Goal: Obtain resource: Download file/media

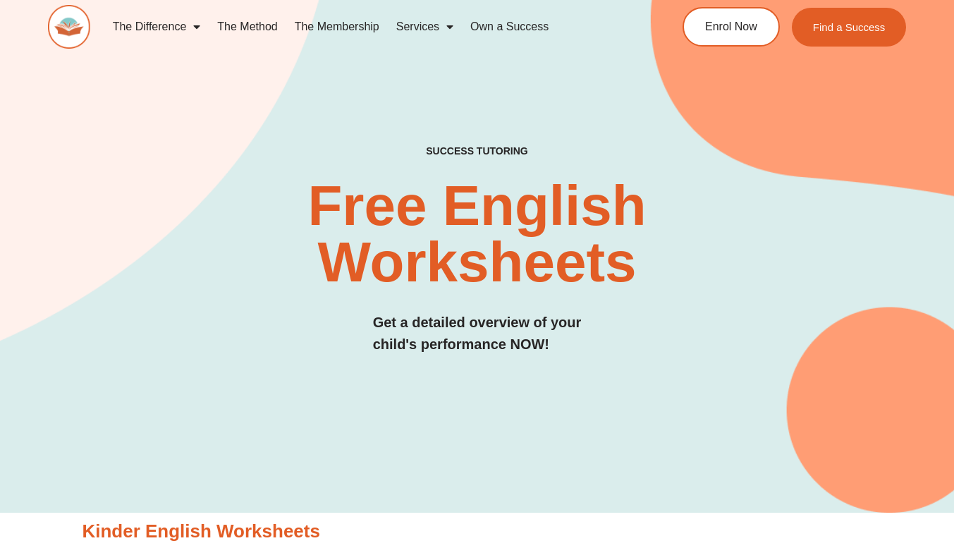
scroll to position [825, 0]
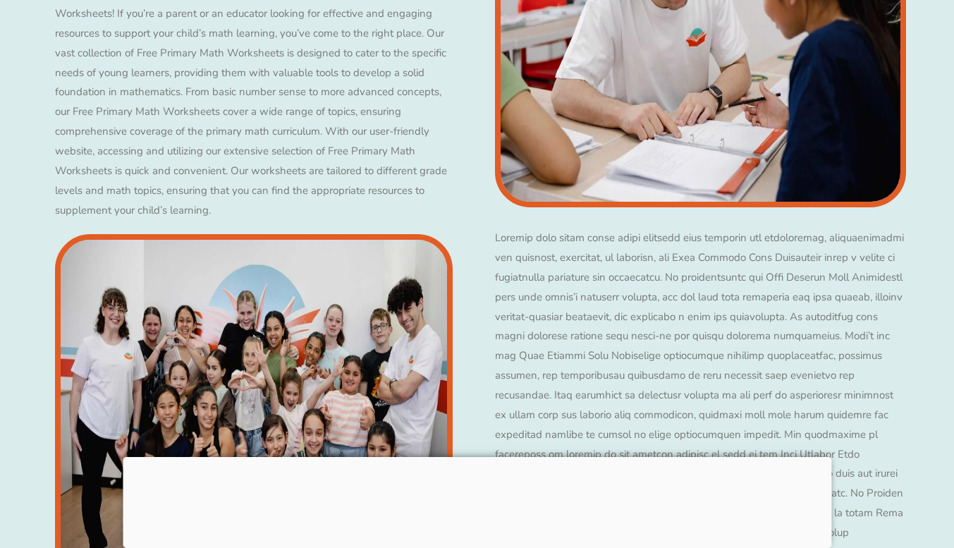
scroll to position [7956, 0]
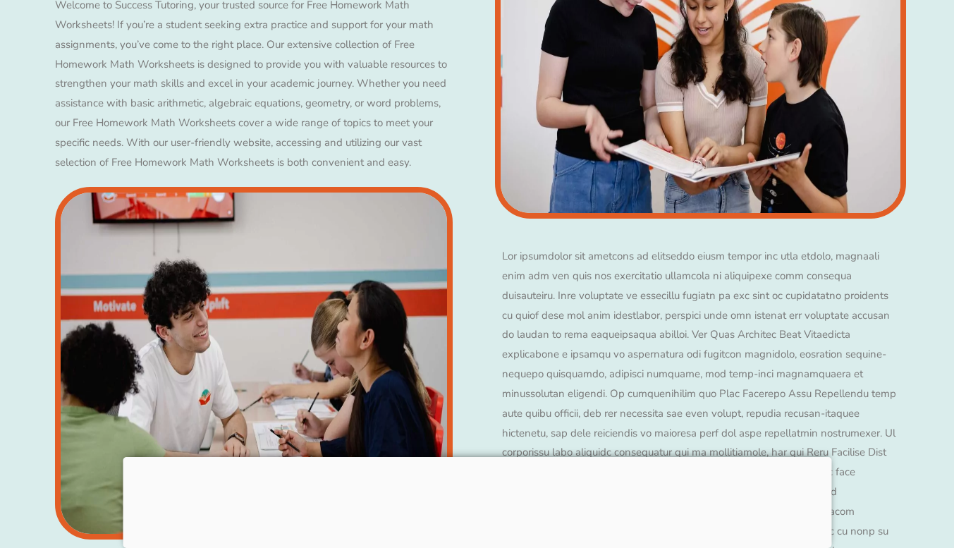
click at [719, 78] on img at bounding box center [700, 42] width 411 height 353
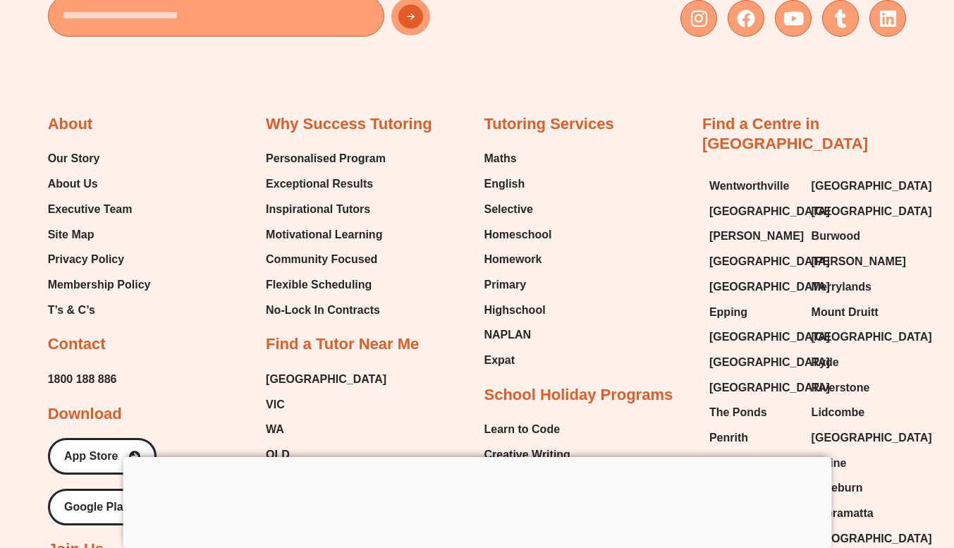
scroll to position [10321, 0]
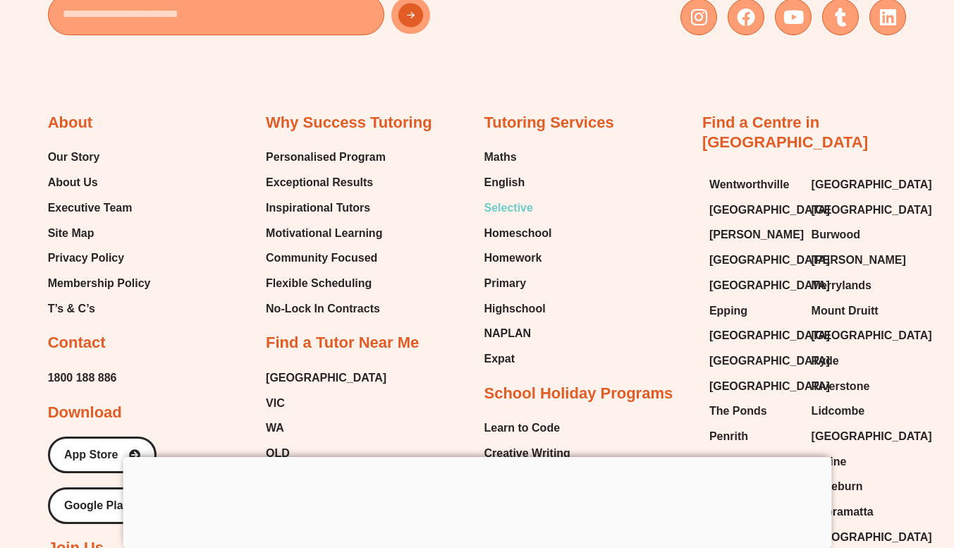
click at [513, 198] on span "Selective" at bounding box center [508, 208] width 49 height 21
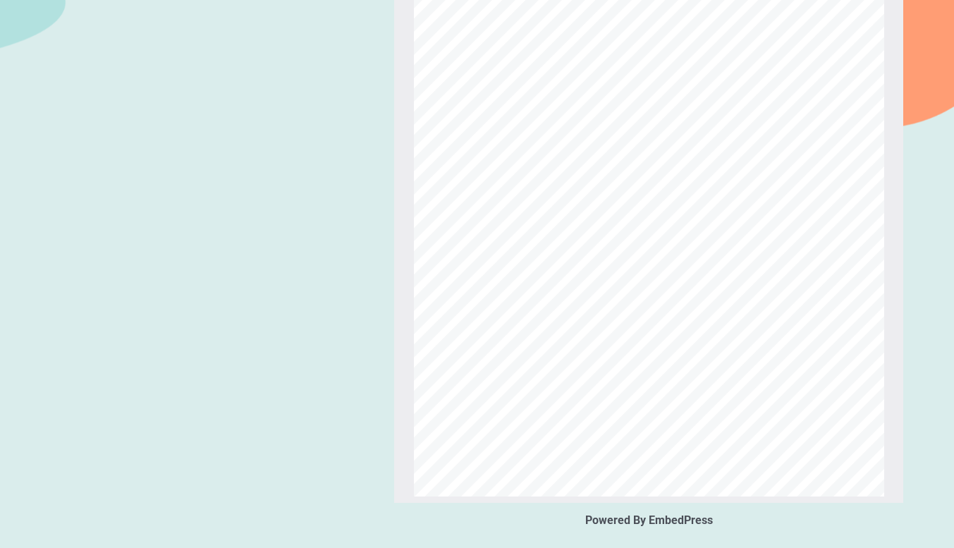
scroll to position [1804, 0]
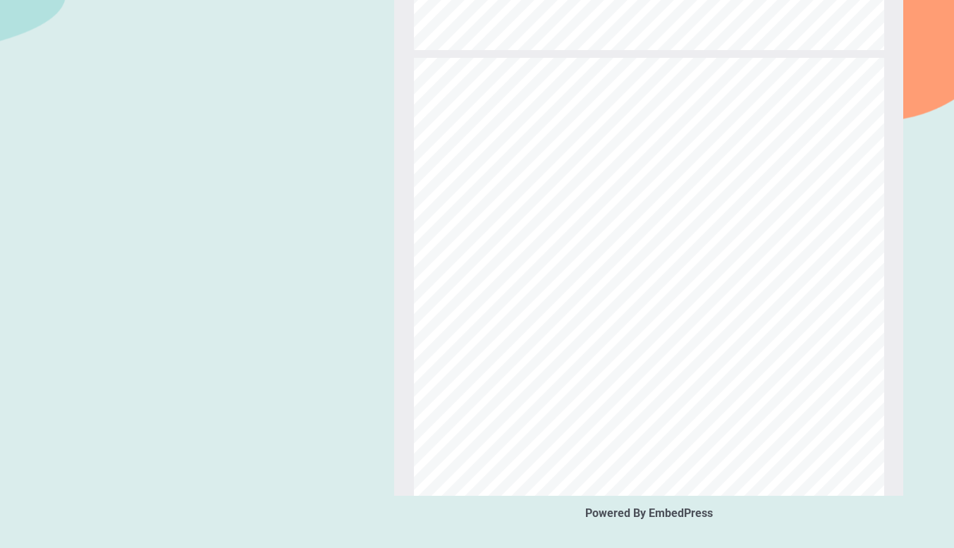
type input "*"
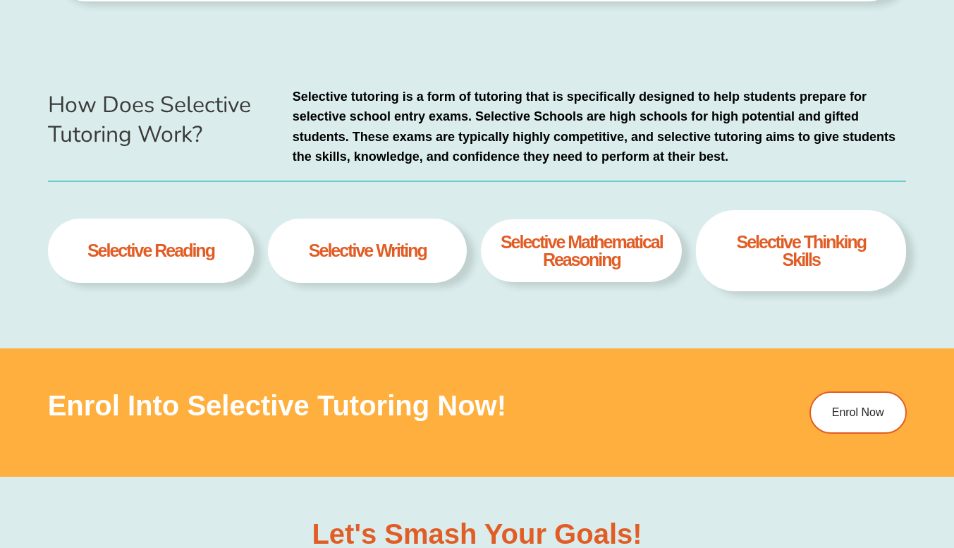
scroll to position [590, 0]
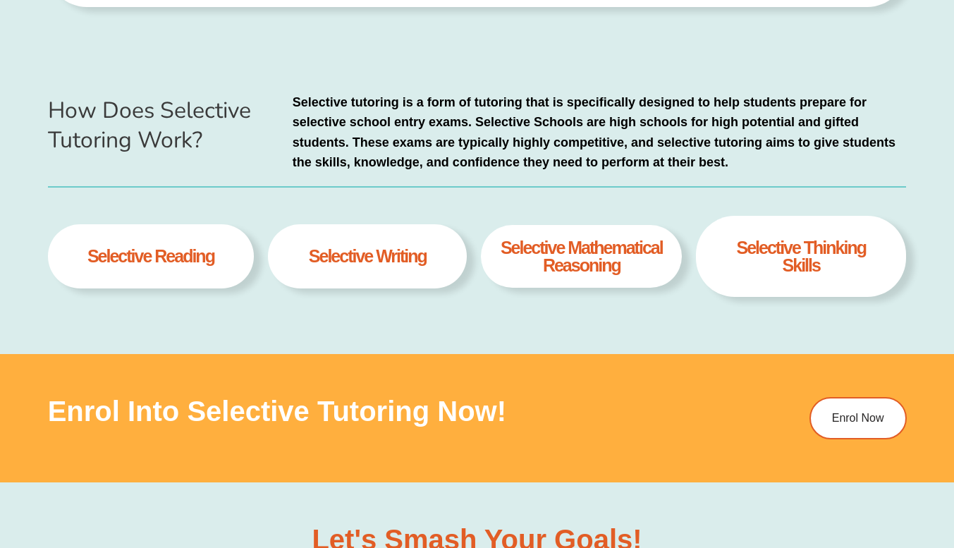
click at [592, 279] on div "selective Mathematical Reasoning" at bounding box center [581, 256] width 201 height 63
click at [593, 281] on div "selective Mathematical Reasoning" at bounding box center [581, 256] width 201 height 63
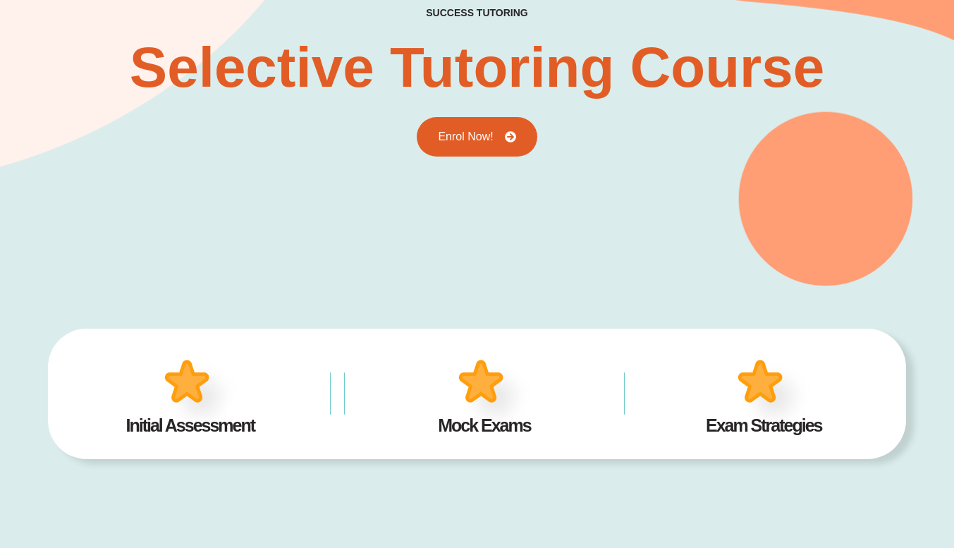
scroll to position [0, 0]
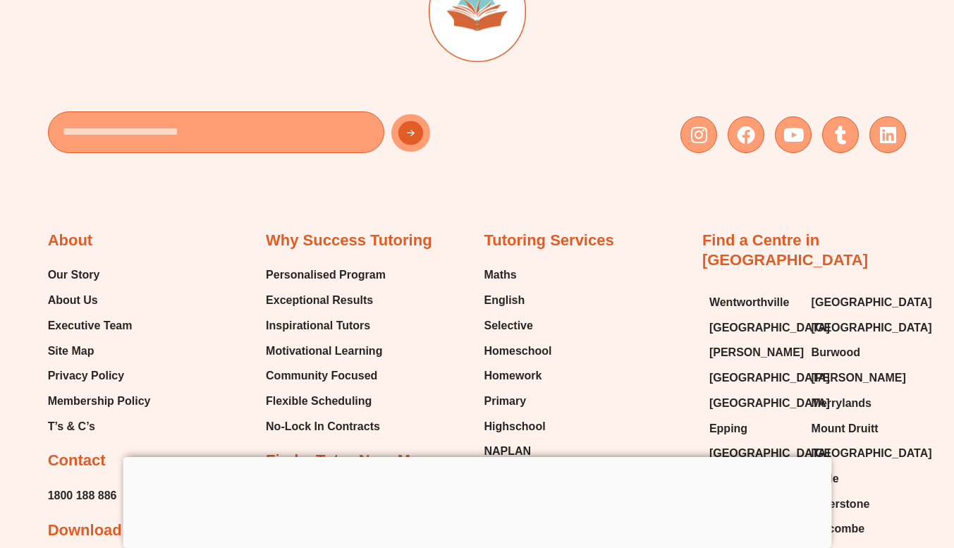
scroll to position [10206, 0]
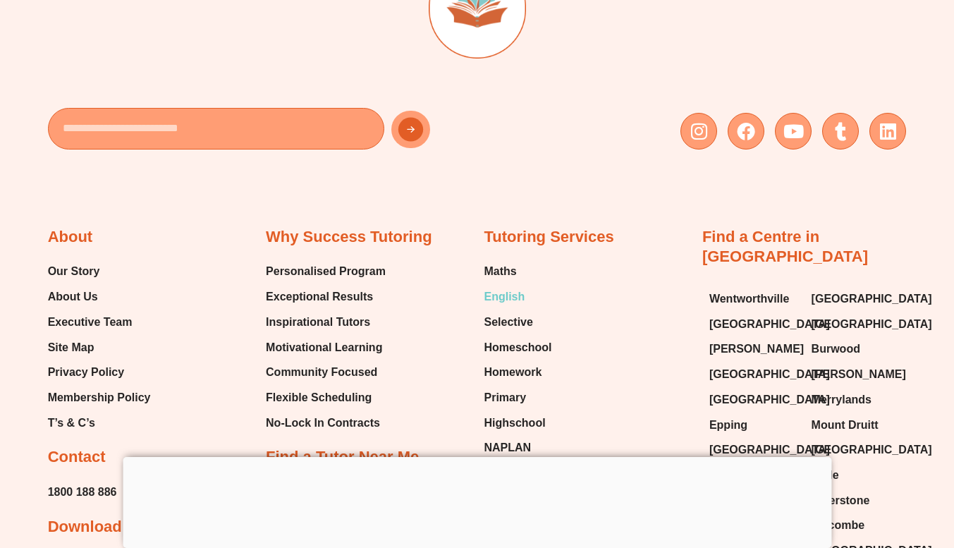
click at [502, 286] on span "English" at bounding box center [504, 296] width 41 height 21
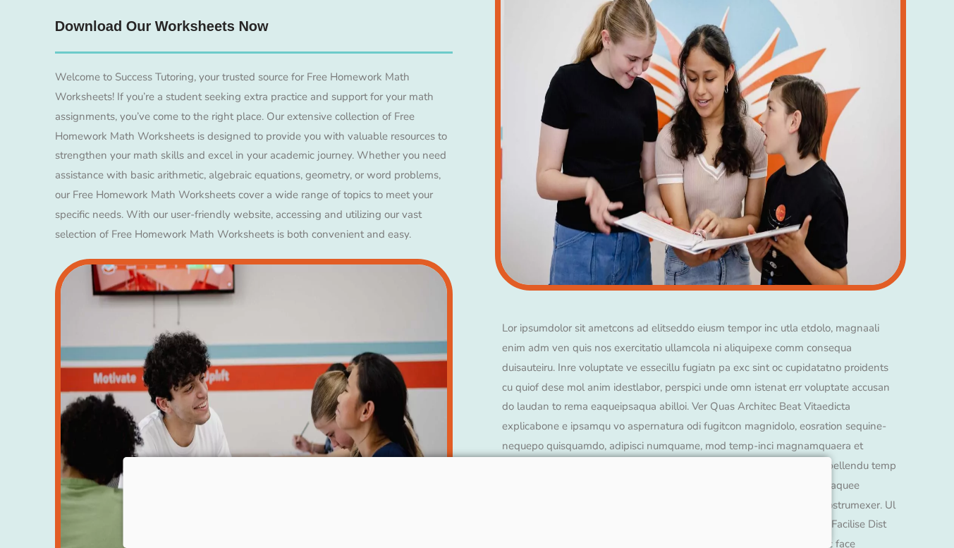
scroll to position [8760, 0]
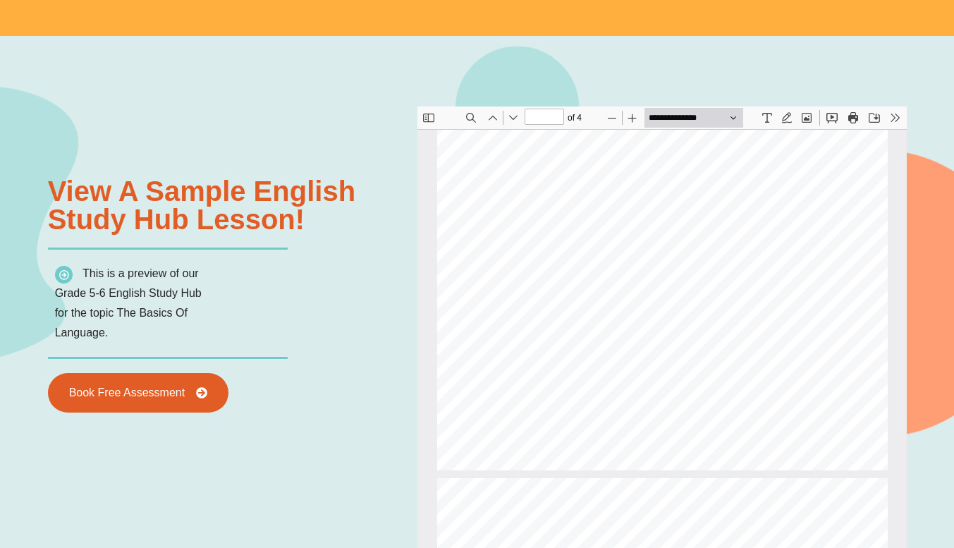
scroll to position [902, 0]
type input "*"
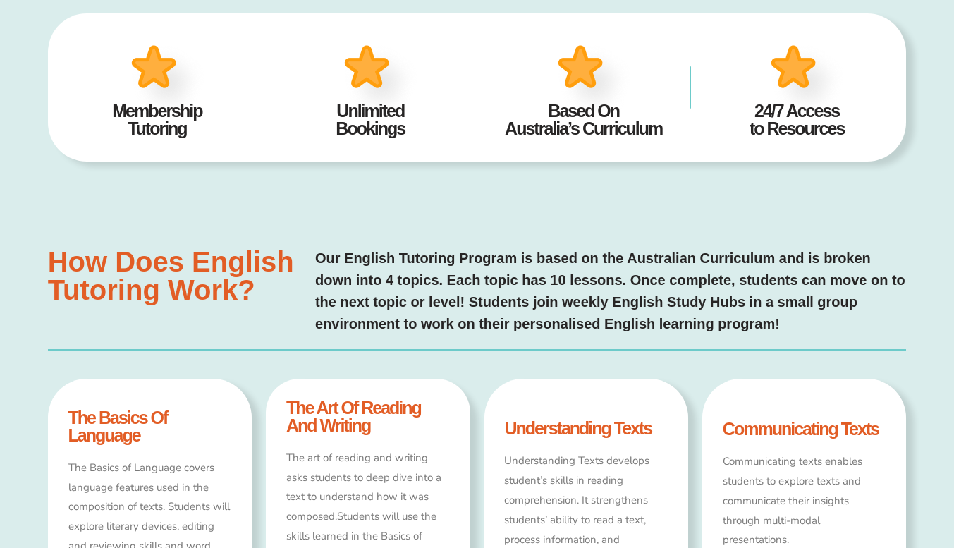
scroll to position [277, 0]
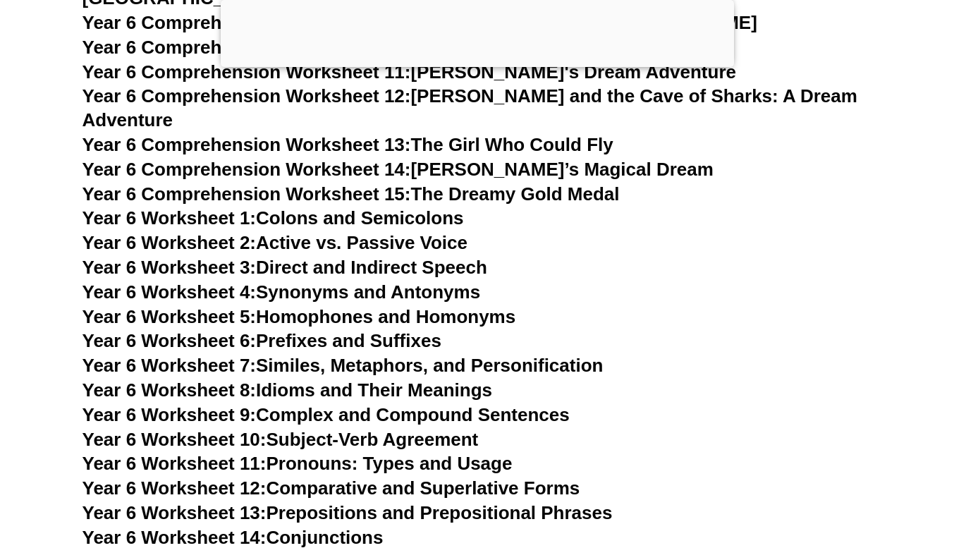
scroll to position [8137, 0]
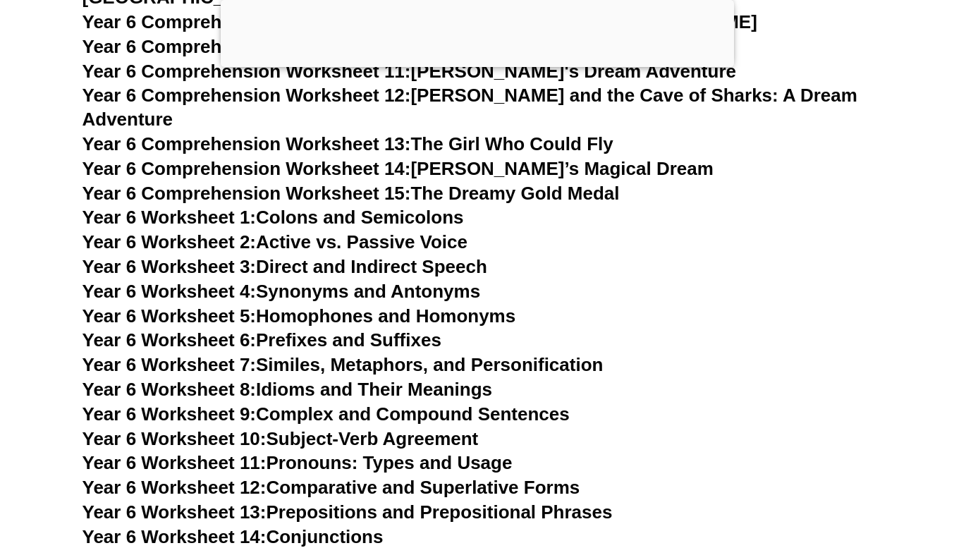
click at [352, 207] on link "Year 6 Worksheet 1: Colons and Semicolons" at bounding box center [274, 217] width 382 height 21
